Goal: Task Accomplishment & Management: Manage account settings

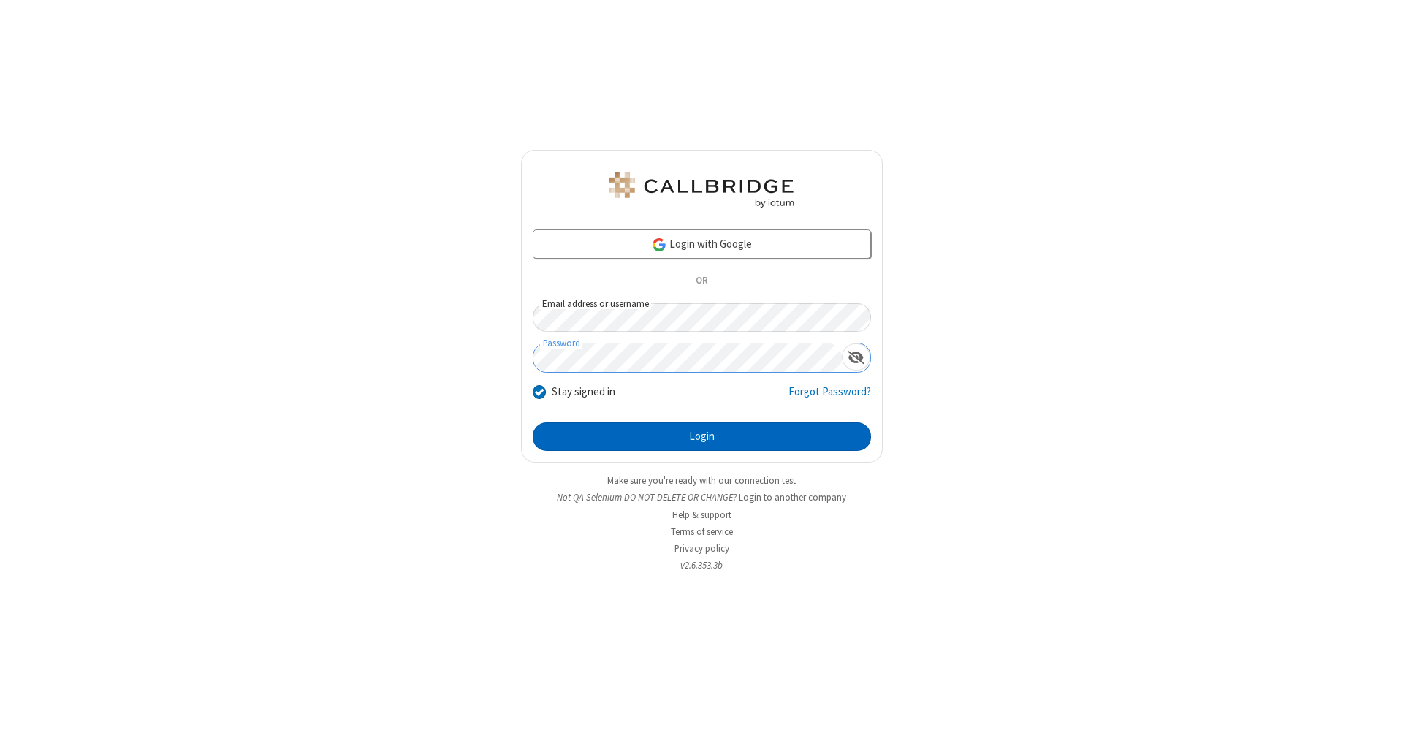
click at [701, 437] on button "Login" at bounding box center [702, 436] width 338 height 29
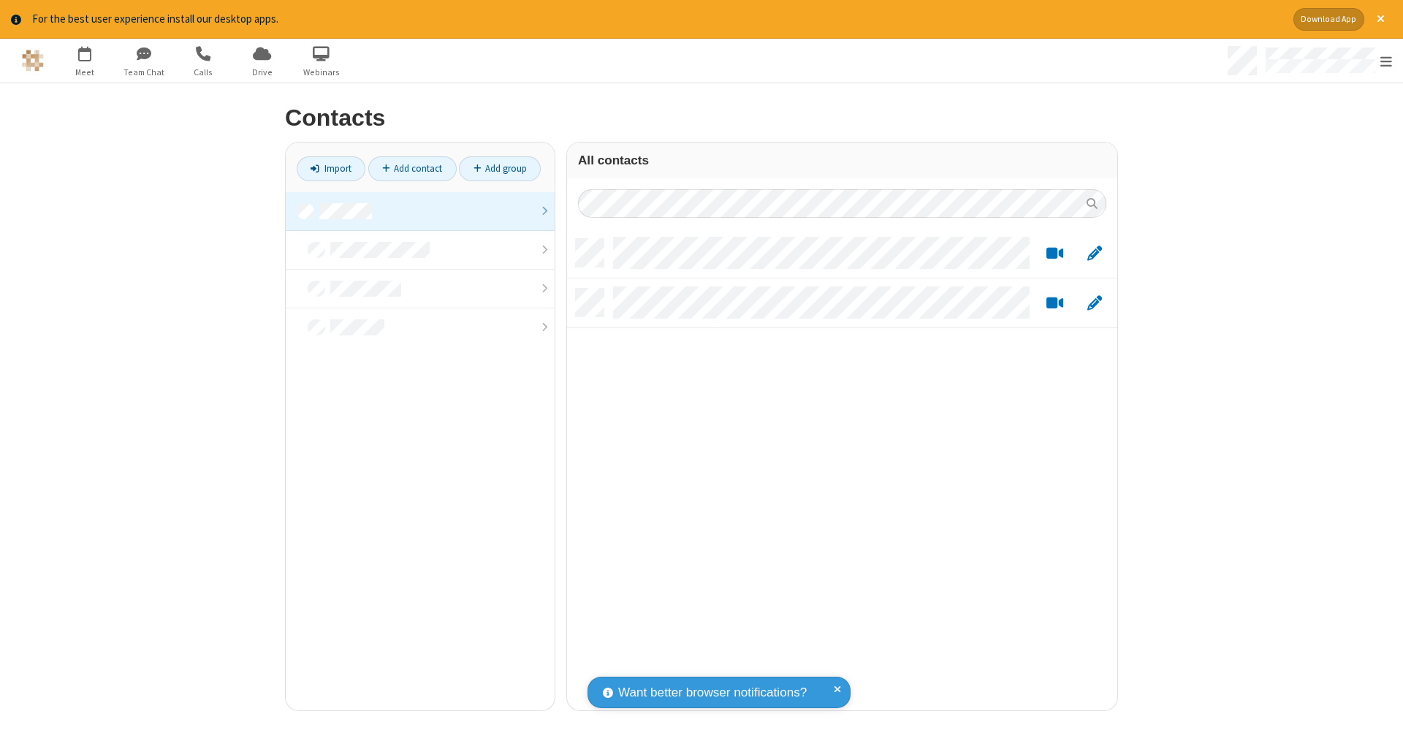
scroll to position [471, 539]
click at [420, 210] on link at bounding box center [420, 211] width 269 height 39
click at [412, 168] on link "Add contact" at bounding box center [412, 168] width 88 height 25
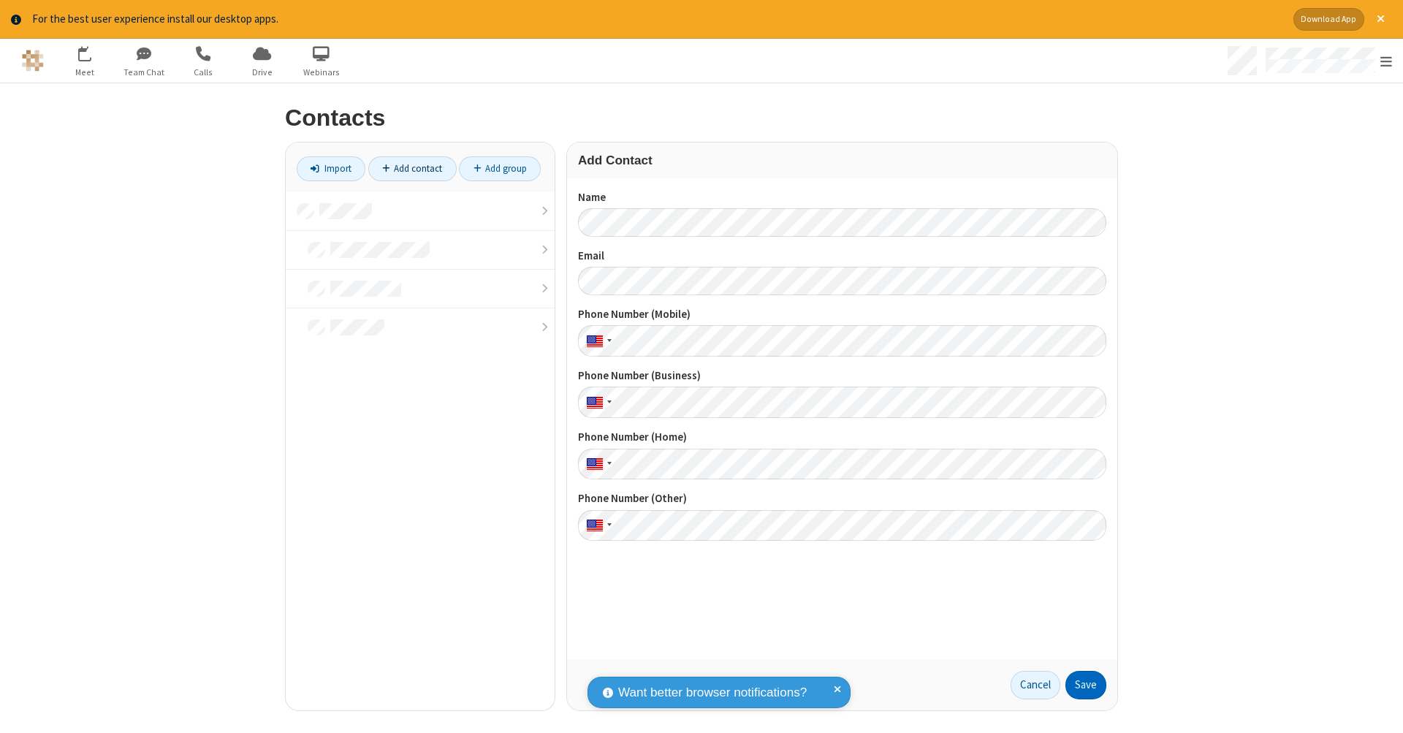
click at [1086, 684] on button "Save" at bounding box center [1085, 685] width 41 height 29
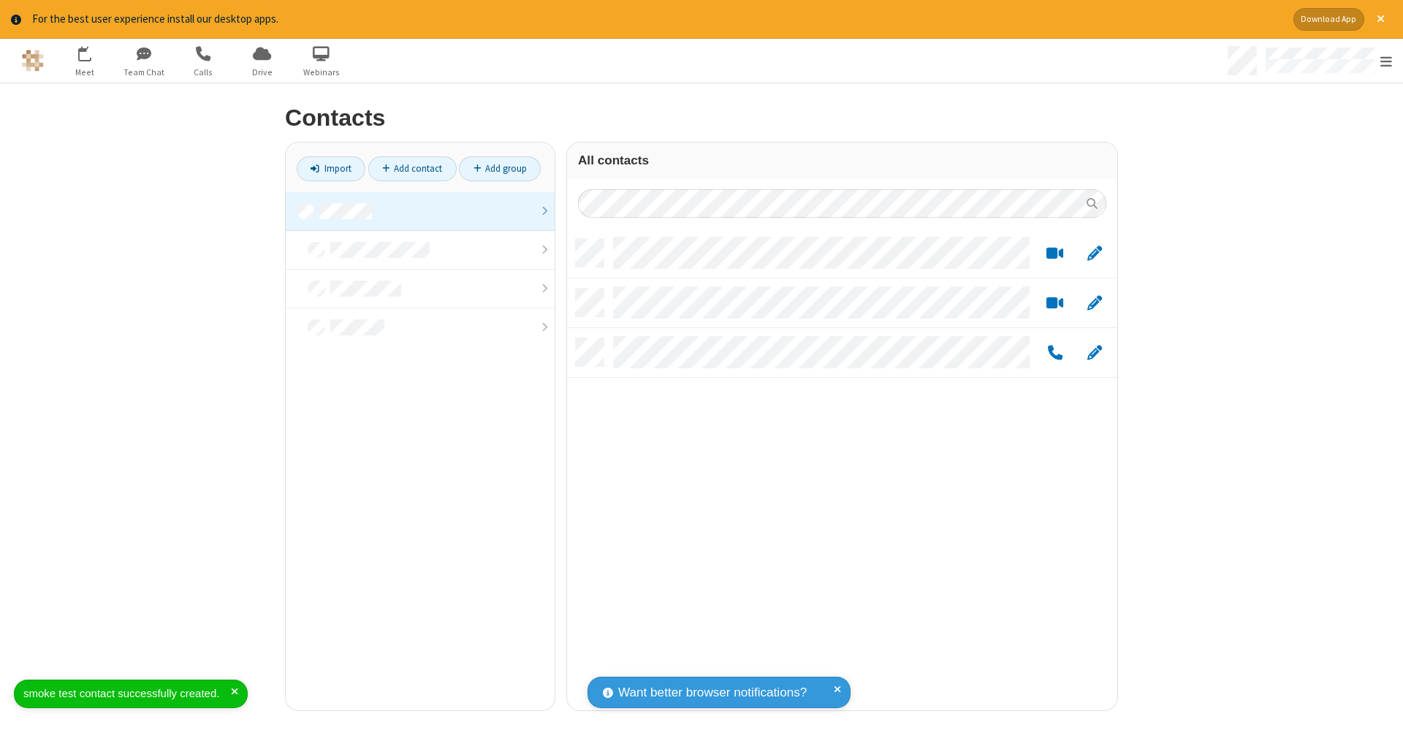
scroll to position [471, 539]
click at [412, 168] on link "Add contact" at bounding box center [412, 168] width 88 height 25
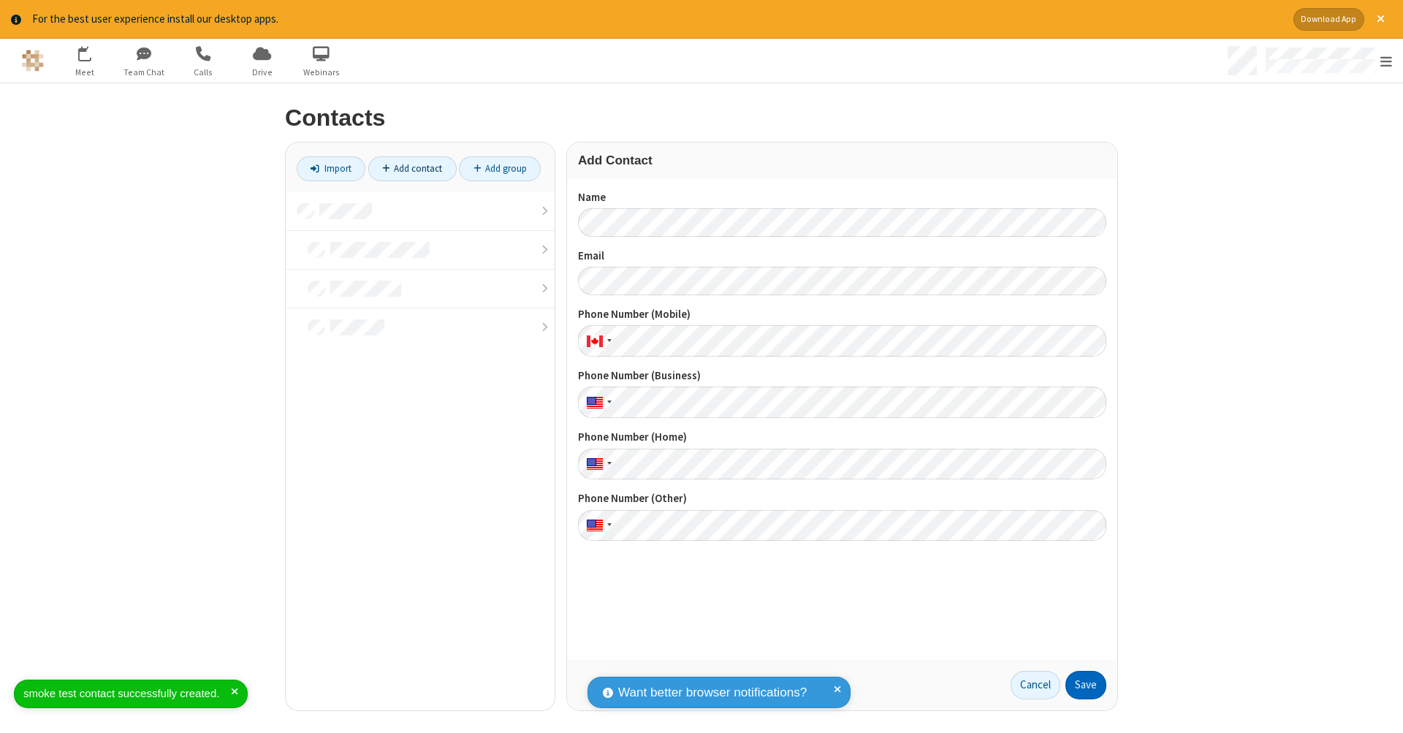
click at [1086, 684] on button "Save" at bounding box center [1085, 685] width 41 height 29
